Goal: Information Seeking & Learning: Understand process/instructions

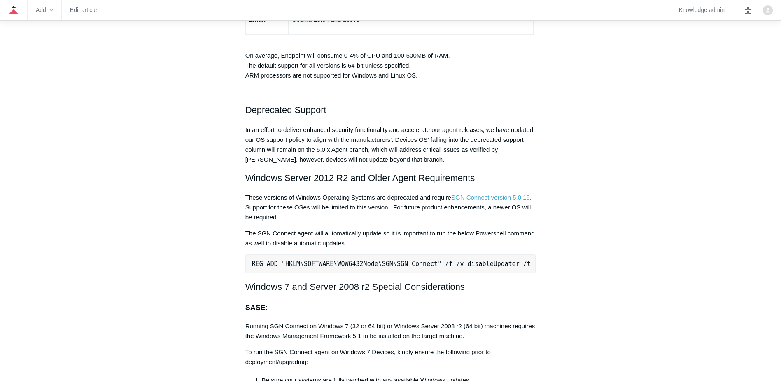
scroll to position [1606, 0]
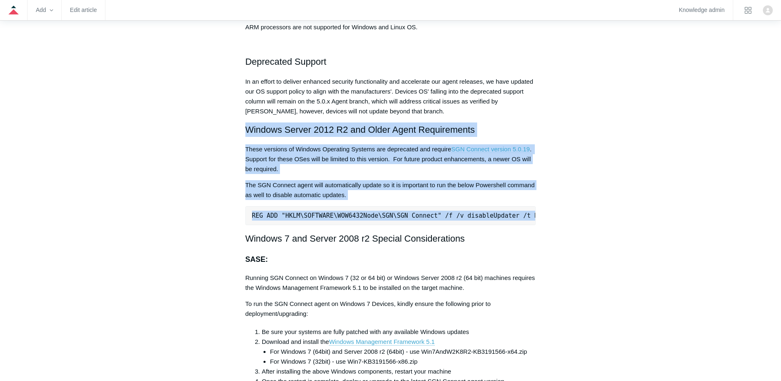
drag, startPoint x: 244, startPoint y: 131, endPoint x: 550, endPoint y: 224, distance: 319.9
copy div "Windows Server 2012 R2 and Older Agent Requirements These versions of Windows O…"
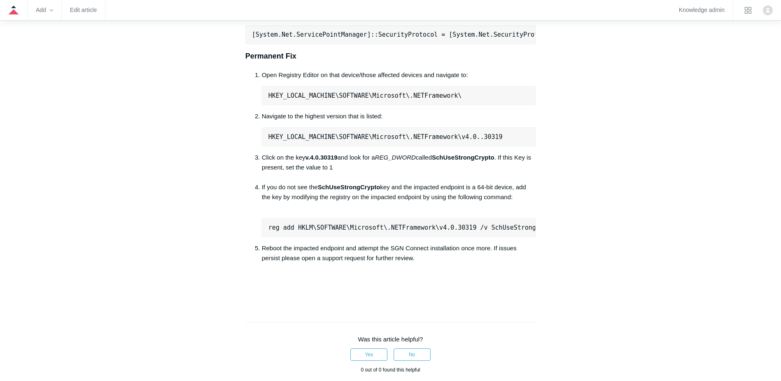
scroll to position [535, 0]
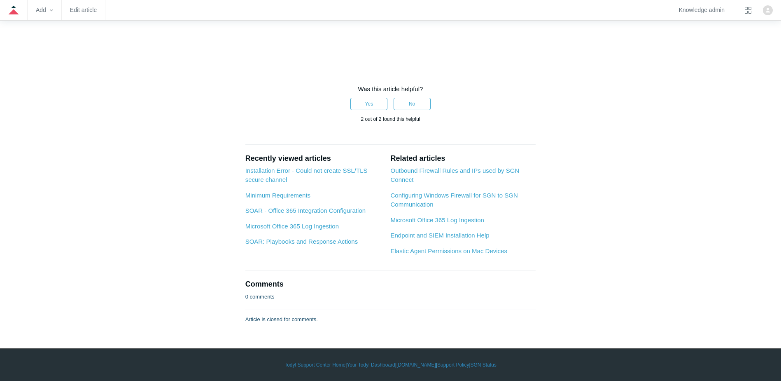
scroll to position [1236, 0]
drag, startPoint x: 241, startPoint y: 143, endPoint x: 519, endPoint y: 233, distance: 292.8
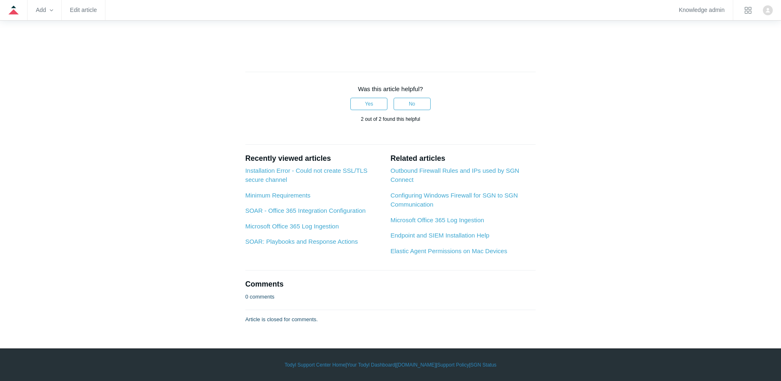
scroll to position [1194, 0]
drag, startPoint x: 303, startPoint y: 1, endPoint x: 270, endPoint y: 142, distance: 144.7
drag, startPoint x: 271, startPoint y: 174, endPoint x: 387, endPoint y: 182, distance: 116.4
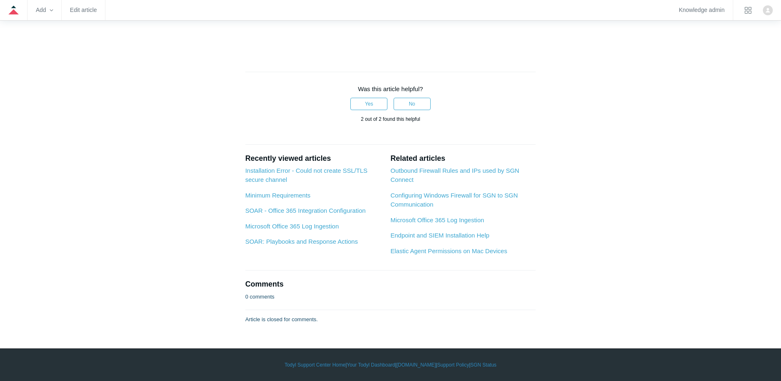
drag, startPoint x: 387, startPoint y: 182, endPoint x: 219, endPoint y: 182, distance: 167.6
drag, startPoint x: 251, startPoint y: 170, endPoint x: 430, endPoint y: 178, distance: 179.4
drag, startPoint x: 255, startPoint y: 279, endPoint x: 460, endPoint y: 284, distance: 204.8
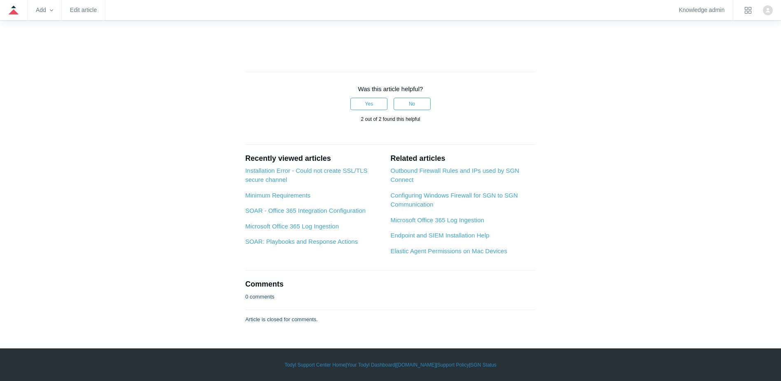
drag, startPoint x: 460, startPoint y: 284, endPoint x: 450, endPoint y: 284, distance: 9.9
drag, startPoint x: 458, startPoint y: 285, endPoint x: 247, endPoint y: 231, distance: 217.2
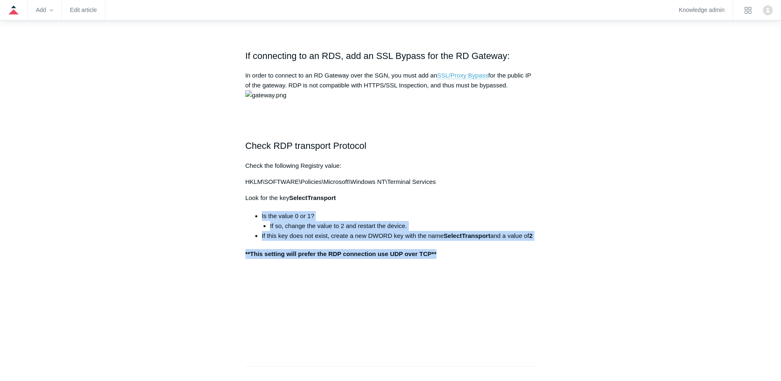
scroll to position [535, 0]
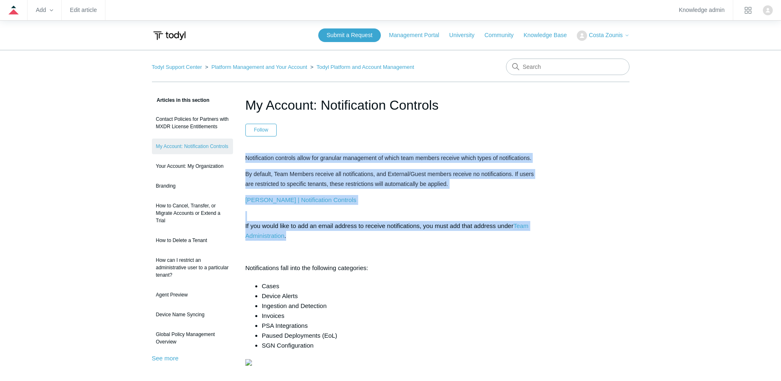
drag, startPoint x: 250, startPoint y: 157, endPoint x: 446, endPoint y: 236, distance: 211.4
click at [446, 236] on div "Notification controls allow for granular management of which team members recei…" at bounding box center [390, 281] width 291 height 257
click at [304, 220] on p "If you would like to add an email address to receive notifications, you must ad…" at bounding box center [390, 226] width 291 height 30
drag, startPoint x: 252, startPoint y: 157, endPoint x: 401, endPoint y: 259, distance: 180.5
click at [401, 259] on article "My Account: Notification Controls Follow Not yet followed by anyone Notificatio…" at bounding box center [391, 386] width 316 height 582
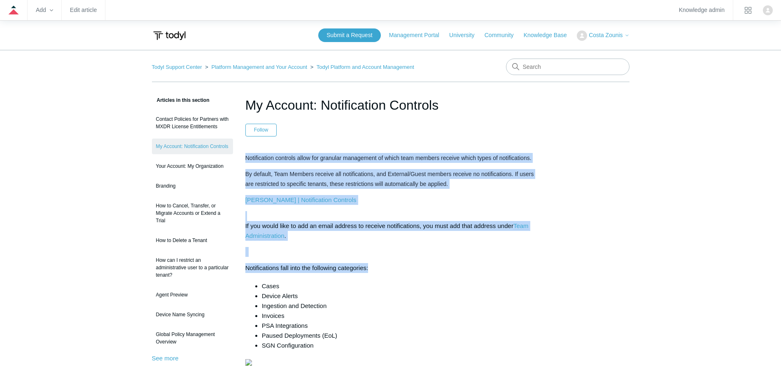
drag, startPoint x: 401, startPoint y: 259, endPoint x: 346, endPoint y: 248, distance: 55.7
click at [346, 248] on p at bounding box center [390, 252] width 291 height 10
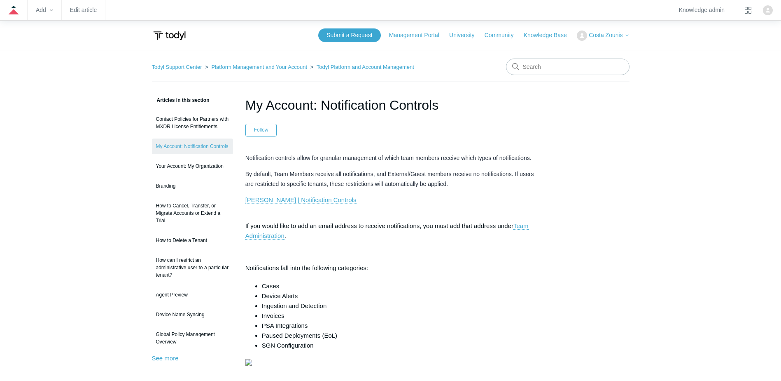
click at [281, 201] on link "Todyl | Notification Controls" at bounding box center [300, 199] width 111 height 7
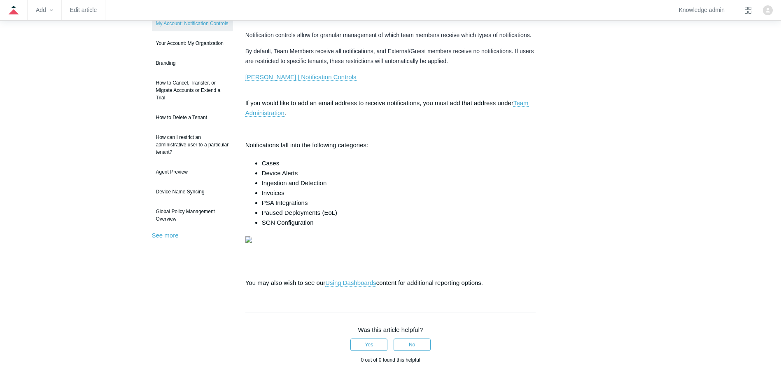
scroll to position [124, 0]
drag, startPoint x: 290, startPoint y: 78, endPoint x: 276, endPoint y: 87, distance: 16.3
drag, startPoint x: 84, startPoint y: 66, endPoint x: 102, endPoint y: 43, distance: 29.0
click at [83, 65] on main "Todyl Support Center Platform Management and Your Account Todyl Platform and Ac…" at bounding box center [390, 240] width 781 height 628
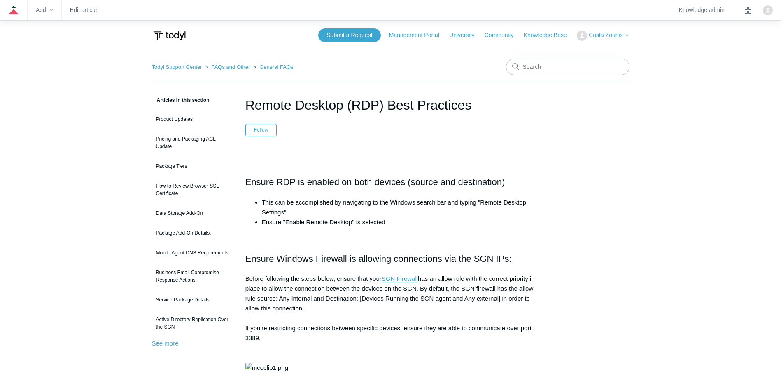
scroll to position [41, 0]
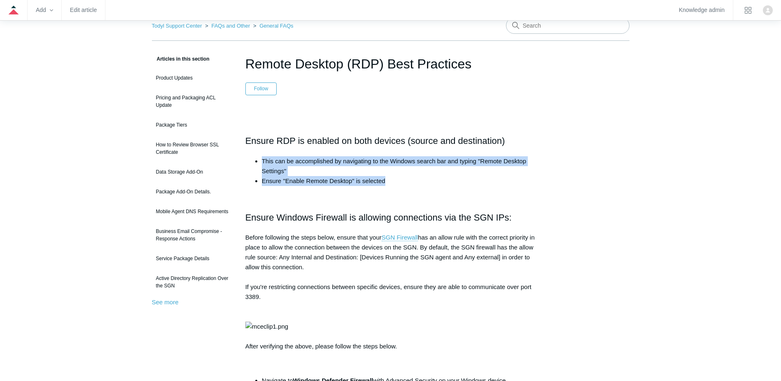
drag, startPoint x: 277, startPoint y: 156, endPoint x: 435, endPoint y: 186, distance: 160.5
click at [435, 186] on ul "This can be accomplished by navigating to the Windows search bar and typing "Re…" at bounding box center [395, 171] width 283 height 30
click at [435, 186] on li "Ensure "Enable Remote Desktop" is selected" at bounding box center [399, 181] width 274 height 10
drag, startPoint x: 411, startPoint y: 191, endPoint x: 264, endPoint y: 159, distance: 150.9
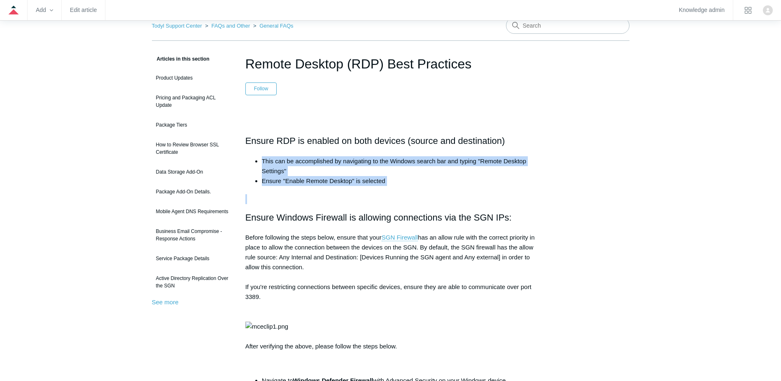
click at [264, 159] on li "This can be accomplished by navigating to the Windows search bar and typing "Re…" at bounding box center [399, 166] width 274 height 20
drag, startPoint x: 261, startPoint y: 159, endPoint x: 412, endPoint y: 191, distance: 154.1
drag, startPoint x: 412, startPoint y: 191, endPoint x: 407, endPoint y: 191, distance: 4.5
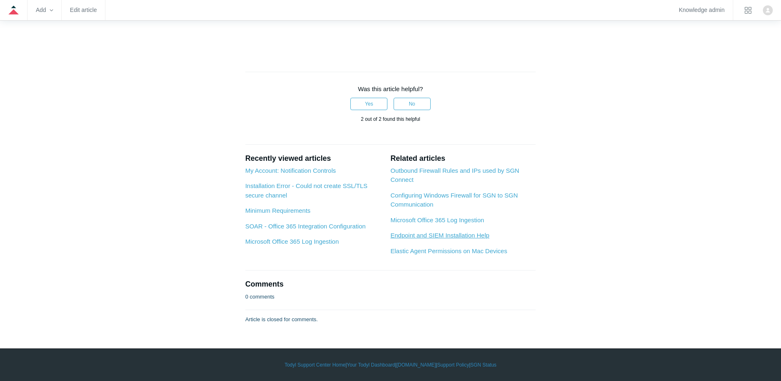
scroll to position [1229, 0]
drag, startPoint x: 307, startPoint y: 203, endPoint x: 421, endPoint y: 242, distance: 120.6
drag, startPoint x: 248, startPoint y: 156, endPoint x: 248, endPoint y: 139, distance: 17.3
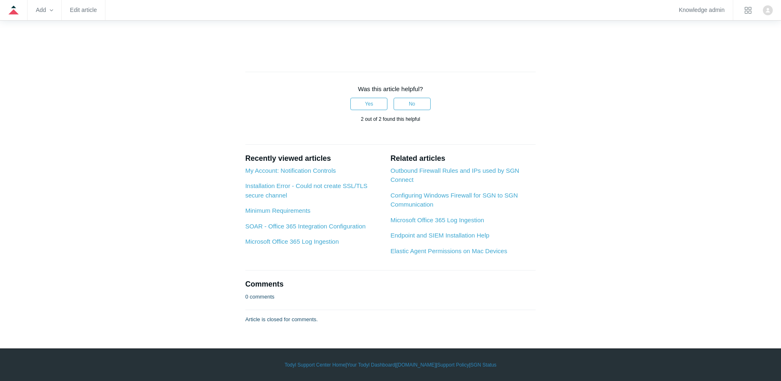
drag, startPoint x: 288, startPoint y: 148, endPoint x: 460, endPoint y: 167, distance: 173.3
drag, startPoint x: 460, startPoint y: 167, endPoint x: 330, endPoint y: 176, distance: 130.0
drag, startPoint x: 250, startPoint y: 250, endPoint x: 484, endPoint y: 256, distance: 234.0
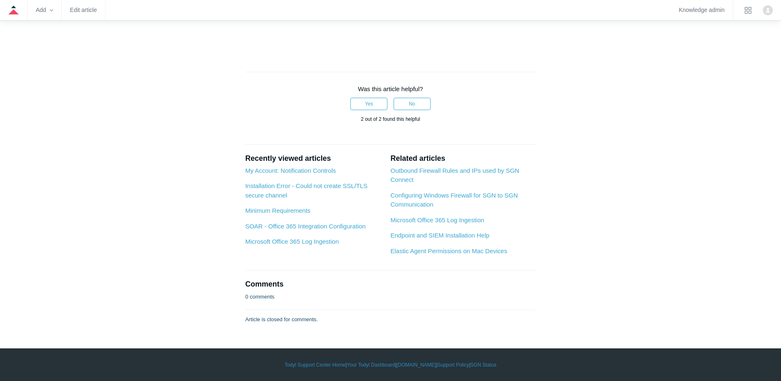
drag, startPoint x: 484, startPoint y: 256, endPoint x: 393, endPoint y: 253, distance: 90.7
drag, startPoint x: 344, startPoint y: 250, endPoint x: 462, endPoint y: 248, distance: 118.6
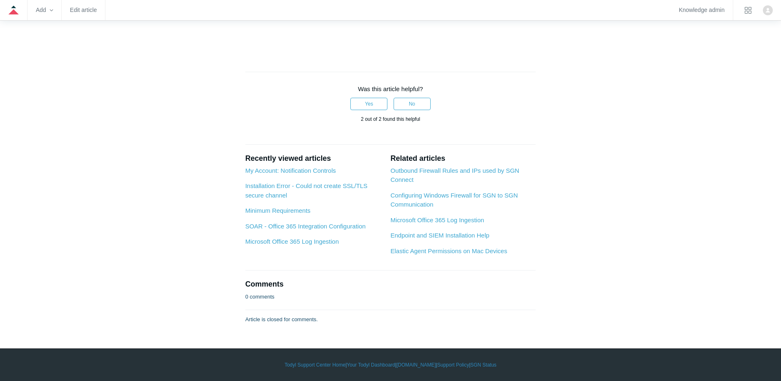
drag, startPoint x: 462, startPoint y: 248, endPoint x: 406, endPoint y: 258, distance: 57.4
drag, startPoint x: 392, startPoint y: 246, endPoint x: 453, endPoint y: 246, distance: 61.0
drag, startPoint x: 453, startPoint y: 246, endPoint x: 418, endPoint y: 276, distance: 46.5
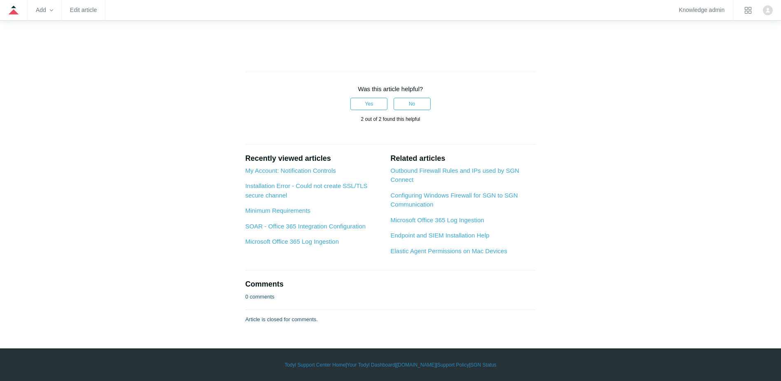
drag, startPoint x: 379, startPoint y: 251, endPoint x: 493, endPoint y: 250, distance: 114.1
drag, startPoint x: 493, startPoint y: 250, endPoint x: 357, endPoint y: 279, distance: 139.3
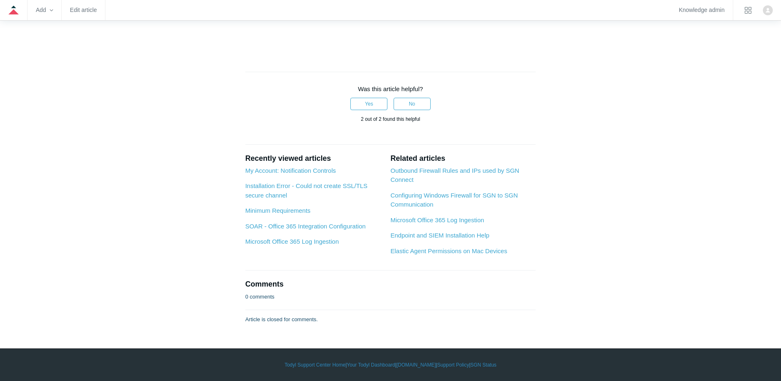
drag, startPoint x: 251, startPoint y: 249, endPoint x: 451, endPoint y: 253, distance: 199.8
drag, startPoint x: 451, startPoint y: 253, endPoint x: 458, endPoint y: 253, distance: 7.0
drag, startPoint x: 463, startPoint y: 253, endPoint x: 244, endPoint y: 246, distance: 219.3
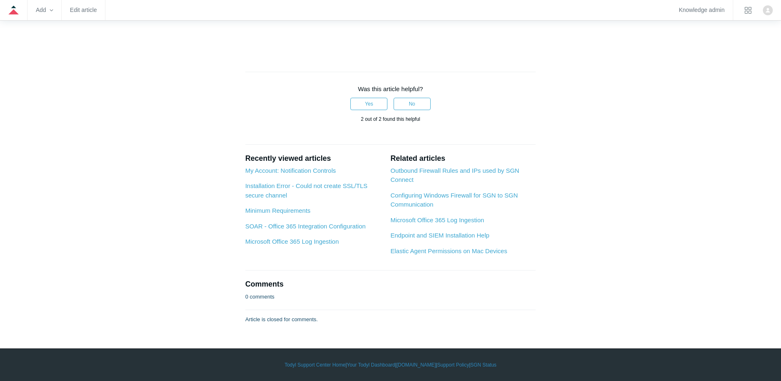
drag, startPoint x: 252, startPoint y: 249, endPoint x: 451, endPoint y: 251, distance: 198.5
drag, startPoint x: 282, startPoint y: 199, endPoint x: 408, endPoint y: 215, distance: 127.0
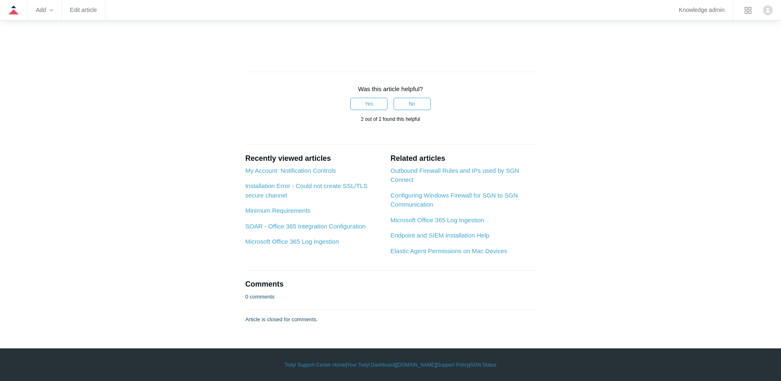
drag, startPoint x: 408, startPoint y: 215, endPoint x: 330, endPoint y: 213, distance: 78.3
drag, startPoint x: 330, startPoint y: 207, endPoint x: 521, endPoint y: 221, distance: 190.8
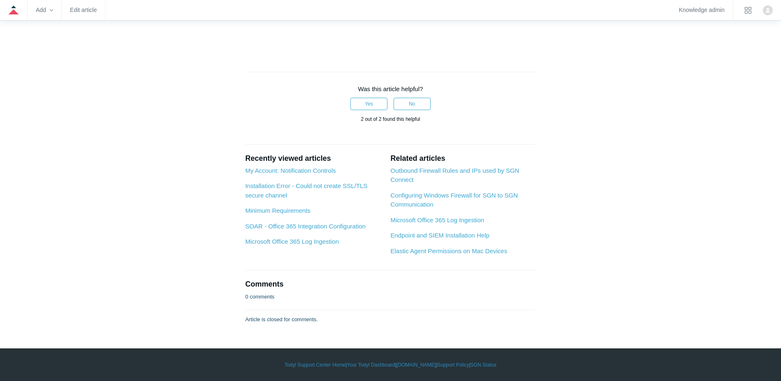
drag, startPoint x: 521, startPoint y: 221, endPoint x: 514, endPoint y: 231, distance: 12.0
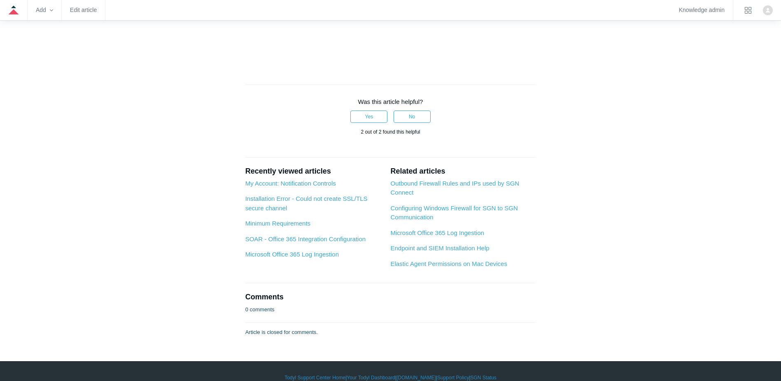
drag, startPoint x: 285, startPoint y: 110, endPoint x: 536, endPoint y: 123, distance: 251.2
drag, startPoint x: 536, startPoint y: 123, endPoint x: 480, endPoint y: 127, distance: 55.7
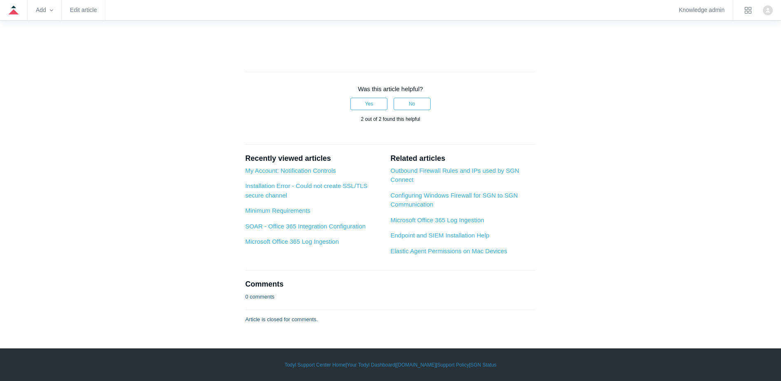
scroll to position [1359, 0]
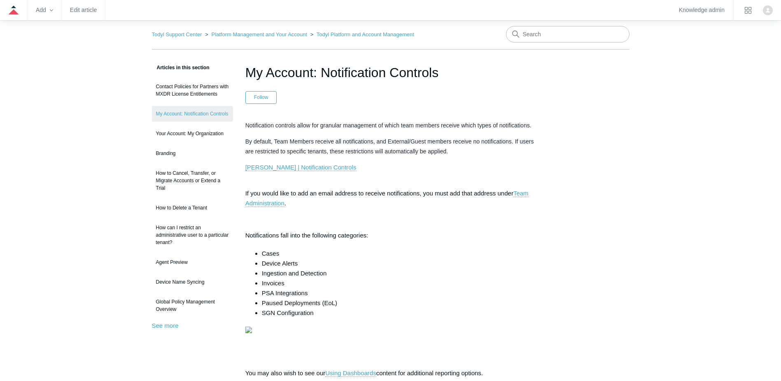
scroll to position [41, 0]
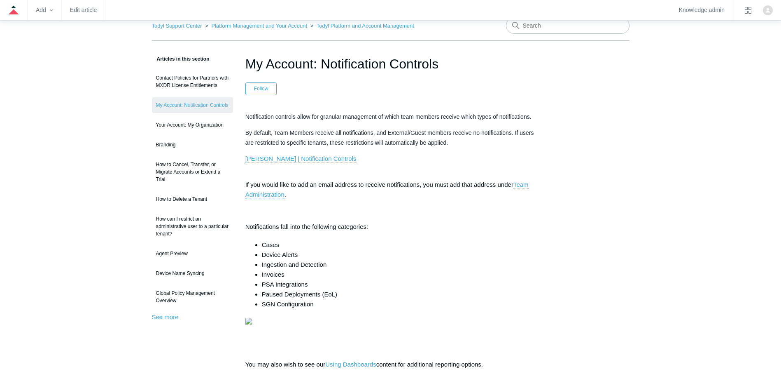
click at [290, 162] on p "[PERSON_NAME] | Notification Controls" at bounding box center [390, 159] width 291 height 10
click at [290, 157] on link "[PERSON_NAME] | Notification Controls" at bounding box center [300, 158] width 111 height 7
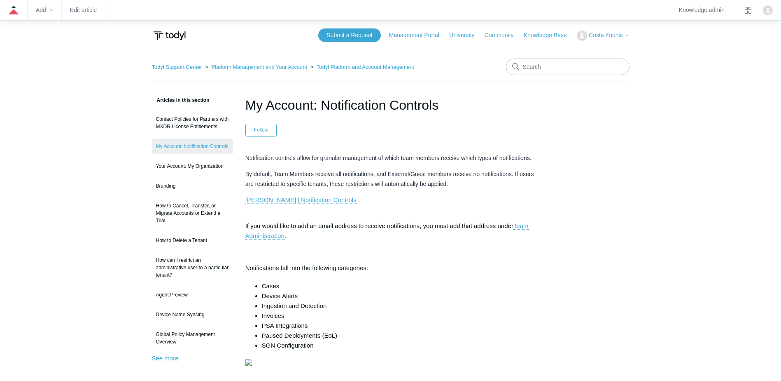
click at [292, 200] on link "[PERSON_NAME] | Notification Controls" at bounding box center [300, 199] width 111 height 7
